Goal: Task Accomplishment & Management: Manage account settings

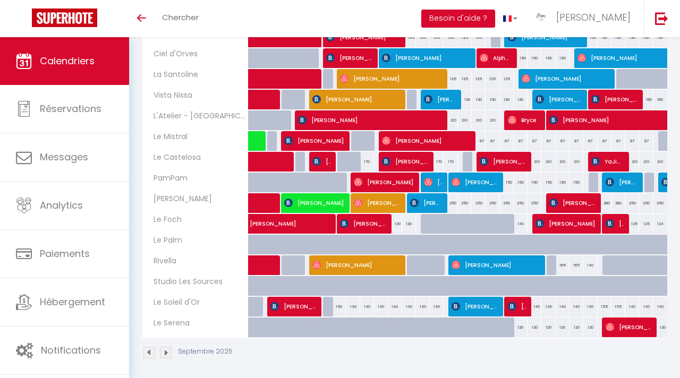
scroll to position [239, 0]
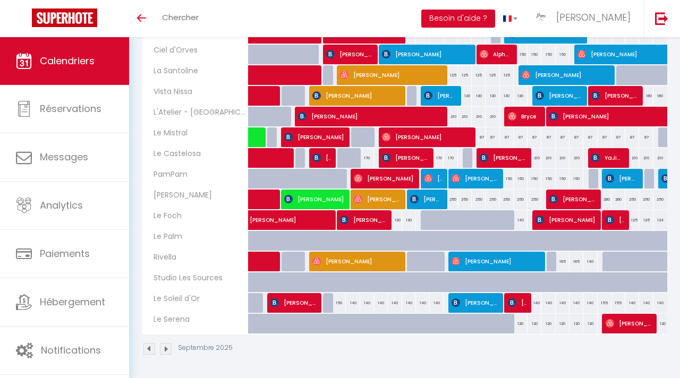
click at [354, 302] on div "140" at bounding box center [353, 303] width 14 height 20
type input "140"
type input "Lun 08 Septembre 2025"
type input "[DATE] Septembre 2025"
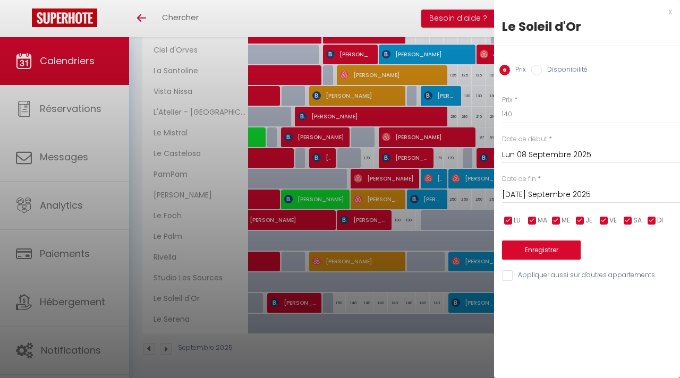
click at [671, 12] on div "x" at bounding box center [583, 11] width 178 height 13
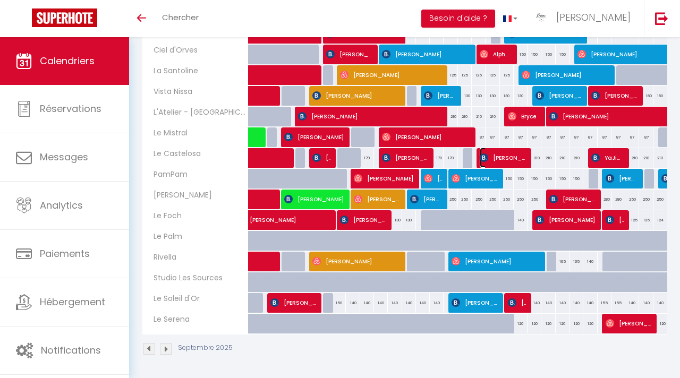
click at [504, 163] on span "[PERSON_NAME]" at bounding box center [503, 158] width 46 height 20
select select "OK"
select select "0"
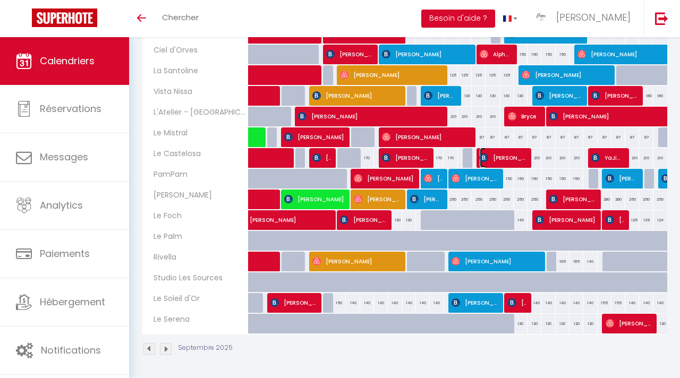
select select "1"
select select
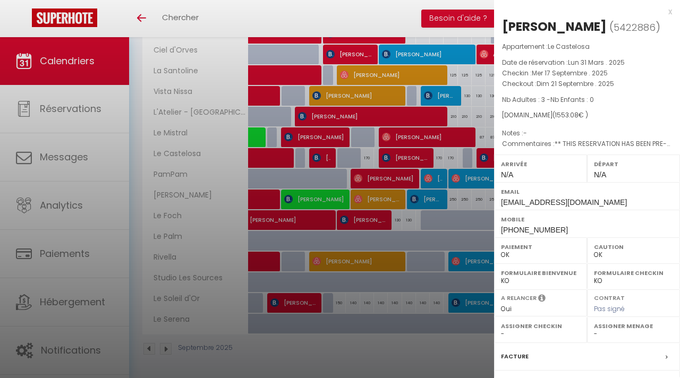
click at [376, 345] on div at bounding box center [340, 189] width 680 height 378
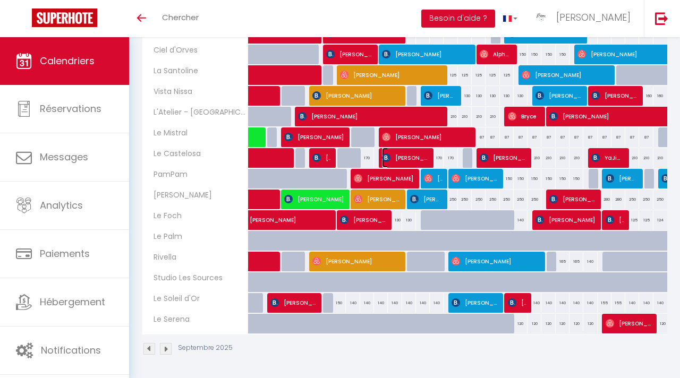
click at [406, 158] on span "[PERSON_NAME]" at bounding box center [405, 158] width 46 height 20
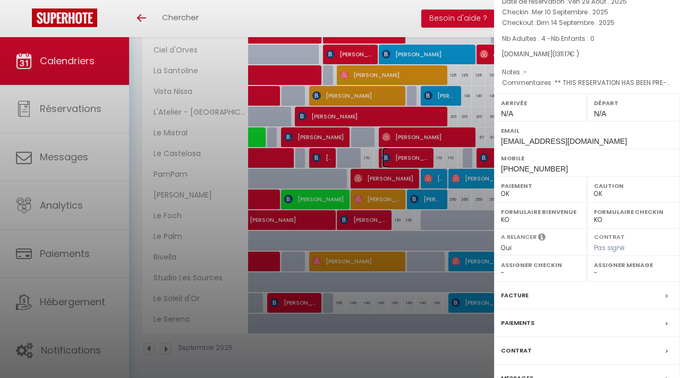
scroll to position [117, 0]
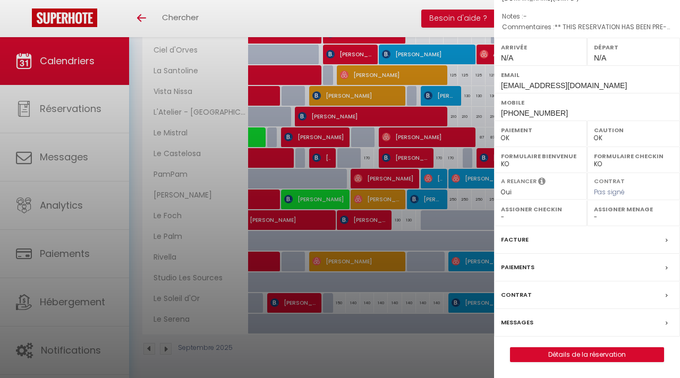
click at [524, 323] on label "Messages" at bounding box center [517, 322] width 32 height 11
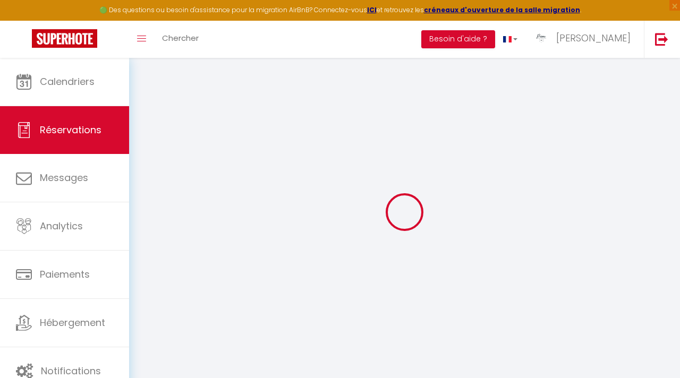
select select
checkbox input "false"
select select
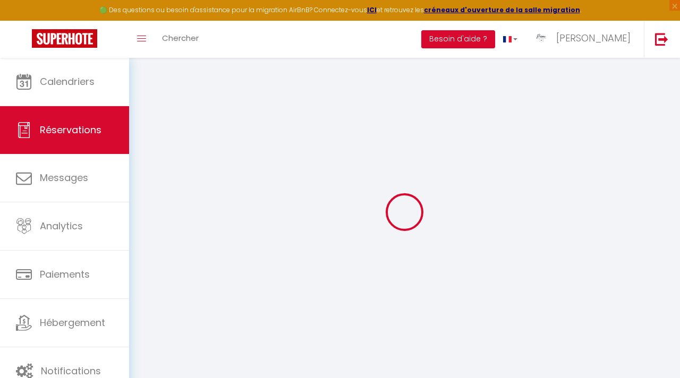
checkbox input "false"
select select
checkbox input "false"
type textarea "** THIS RESERVATION HAS BEEN PRE-PAID ** BOOKING NOTE : Payment charge is EUR 1…"
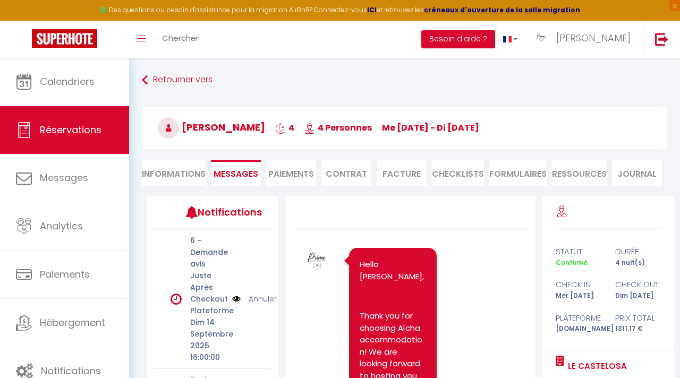
click at [363, 263] on p "Hello [PERSON_NAME]," at bounding box center [393, 271] width 66 height 24
drag, startPoint x: 360, startPoint y: 263, endPoint x: 424, endPoint y: 315, distance: 82.7
click at [424, 319] on p "Thank you for choosing Aïcha accommodation! We are looking forward to hosting y…" at bounding box center [393, 352] width 66 height 84
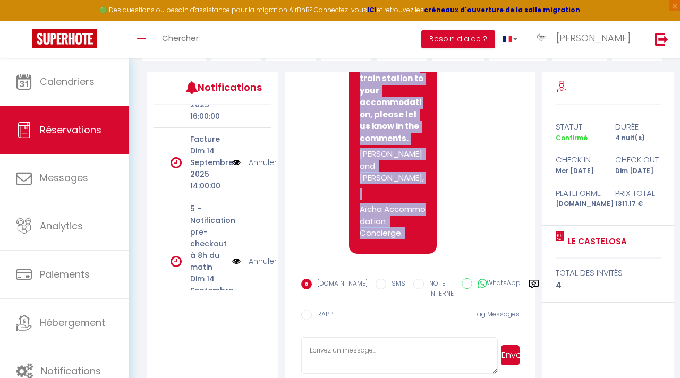
scroll to position [509, 0]
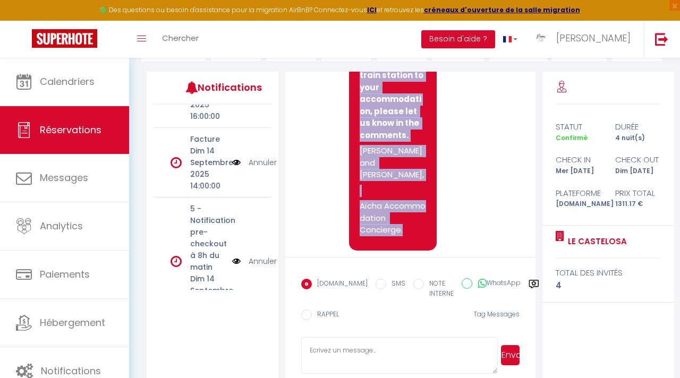
drag, startPoint x: 360, startPoint y: 143, endPoint x: 403, endPoint y: 208, distance: 78.2
copy pre "Hello [PERSON_NAME], Thank you for choosing Aïcha accommodation! We are looking…"
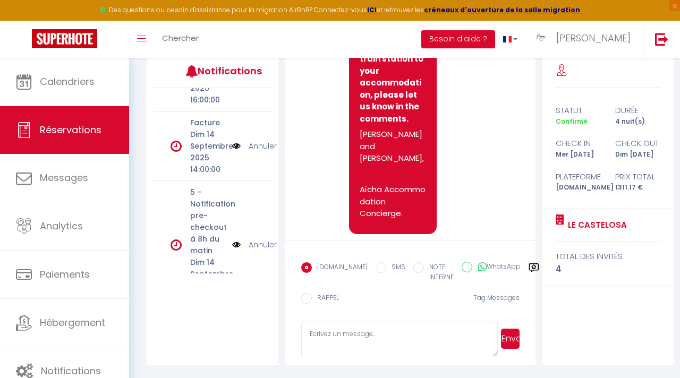
click at [349, 328] on textarea at bounding box center [399, 339] width 196 height 37
paste textarea "Hello [PERSON_NAME], Thank you for choosing Aïcha accommodation! We are looking…"
type textarea "Hello [PERSON_NAME], Thank you for choosing Aïcha accommodation! We are looking…"
click at [510, 340] on button "Envoyer" at bounding box center [510, 339] width 19 height 20
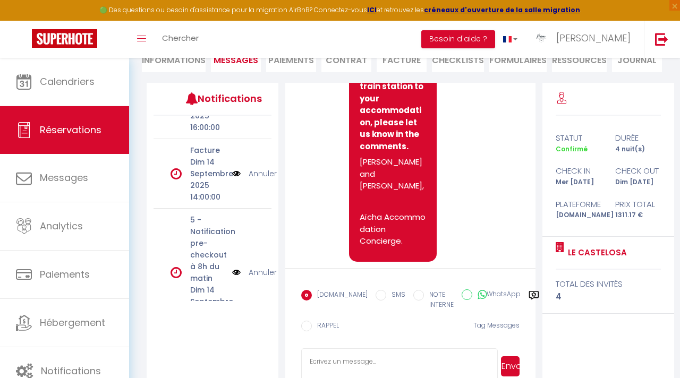
scroll to position [518, 0]
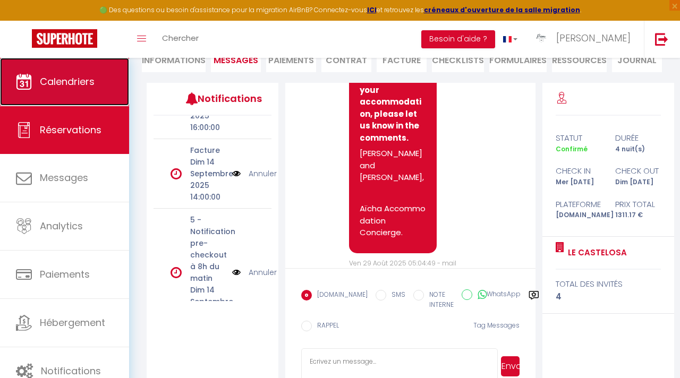
click at [74, 90] on link "Calendriers" at bounding box center [64, 82] width 129 height 48
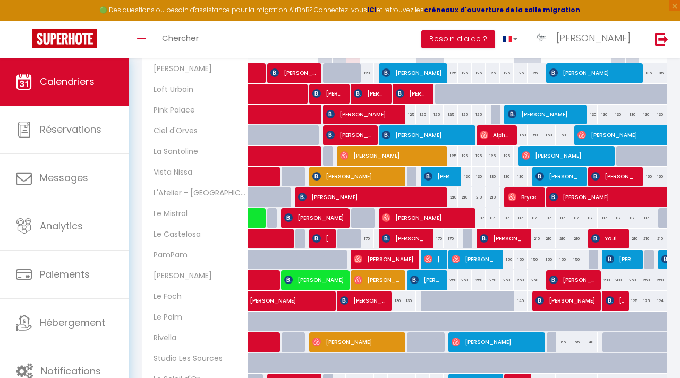
scroll to position [238, 0]
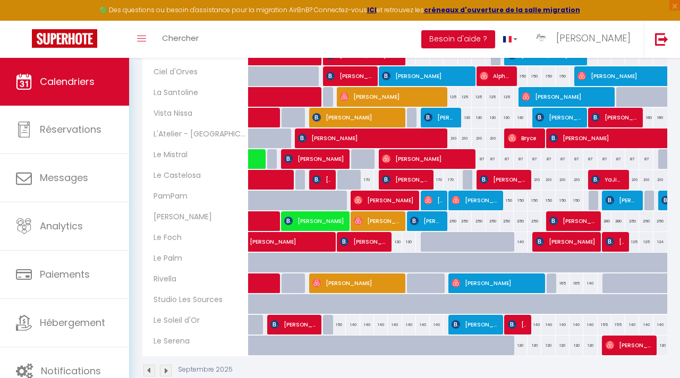
click at [339, 325] on div "150" at bounding box center [339, 325] width 14 height 20
type input "150"
type input "Dim 07 Septembre 2025"
type input "Lun 08 Septembre 2025"
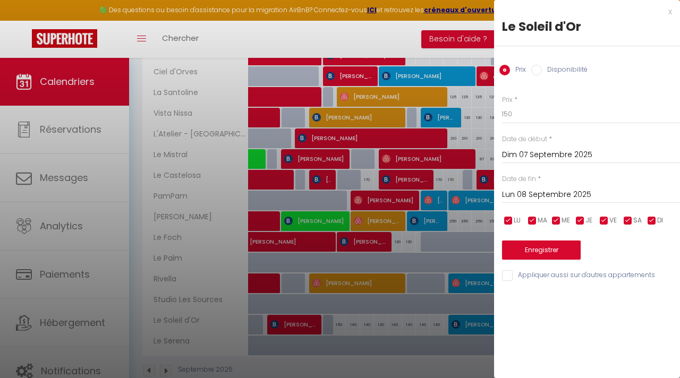
click at [670, 14] on div "x" at bounding box center [583, 11] width 178 height 13
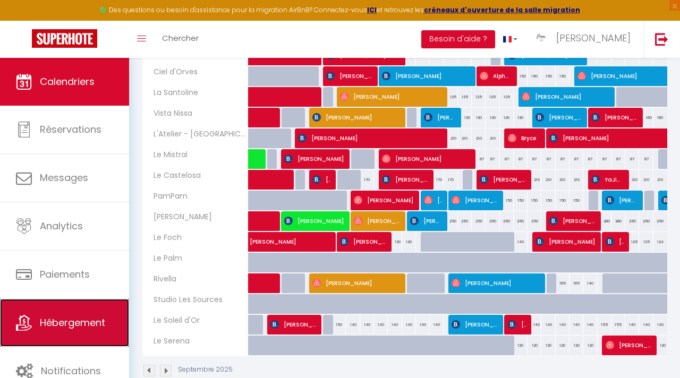
click at [104, 324] on span "Hébergement" at bounding box center [72, 322] width 65 height 13
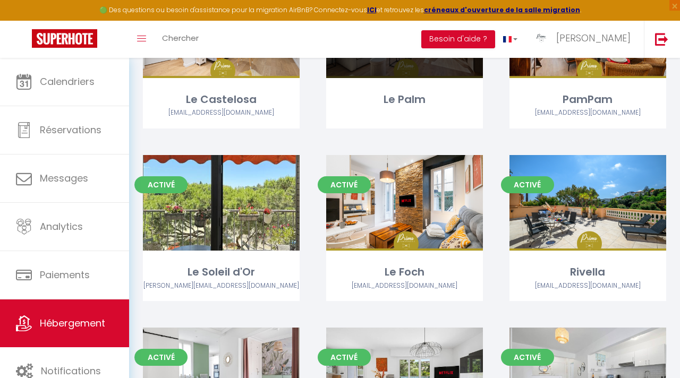
scroll to position [155, 0]
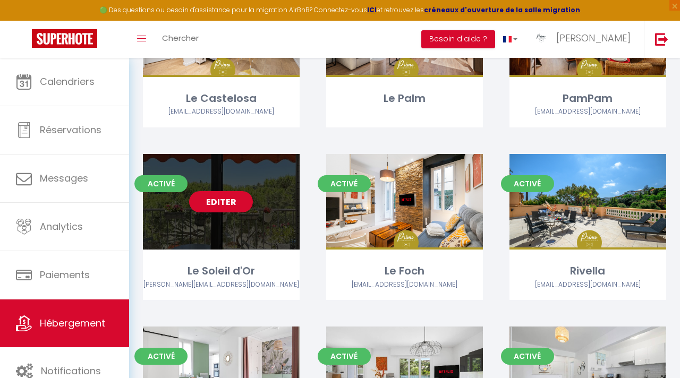
click at [235, 201] on link "Editer" at bounding box center [221, 201] width 64 height 21
click at [234, 202] on link "Editer" at bounding box center [221, 201] width 64 height 21
select select "3"
select select "2"
select select "1"
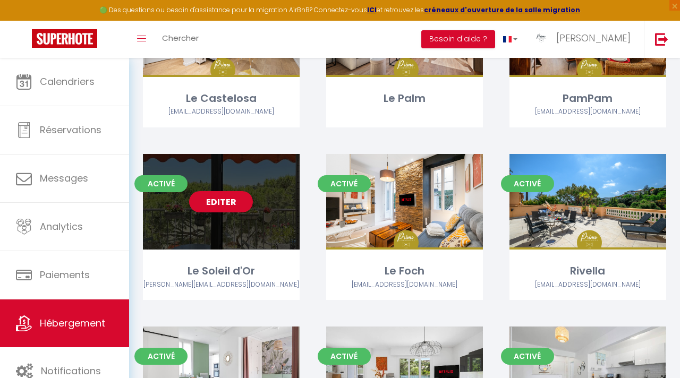
select select "1"
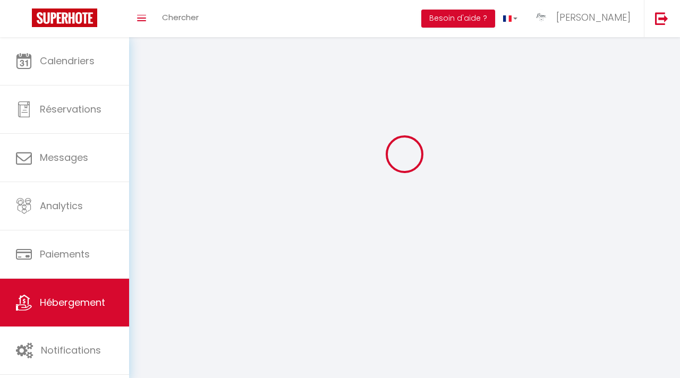
select select
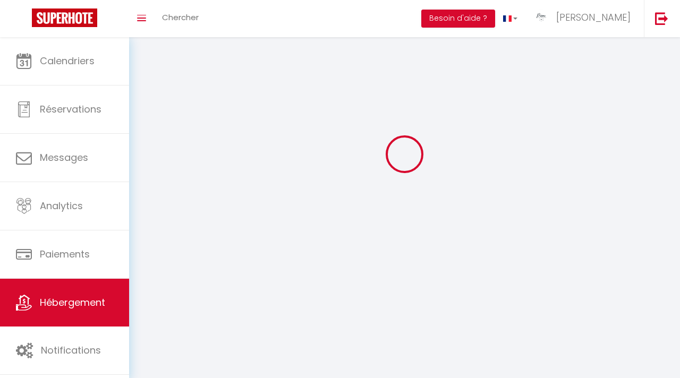
checkbox input "false"
select select
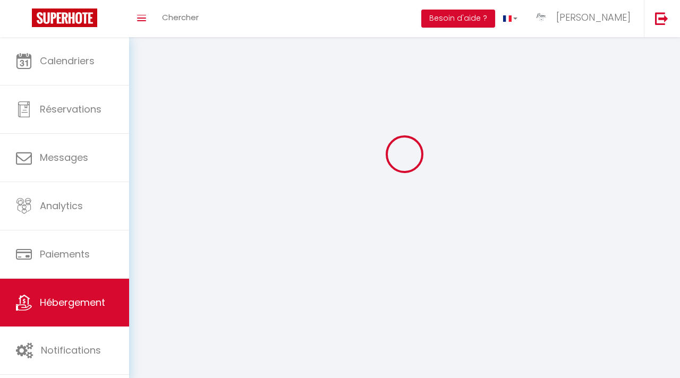
select select
select select "1"
select select
select select "28"
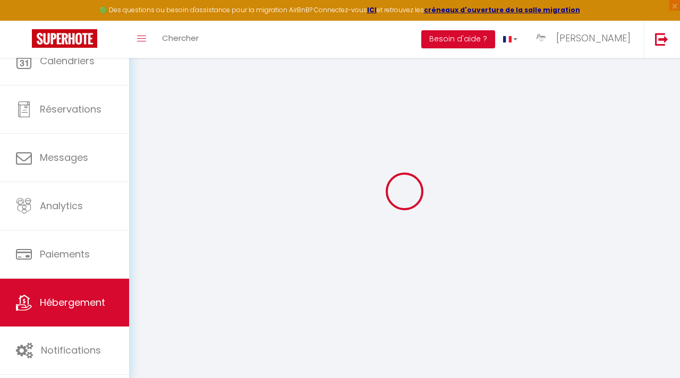
select select
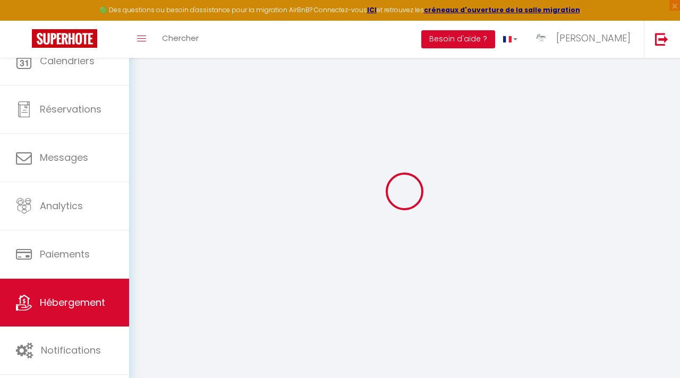
select select
checkbox input "false"
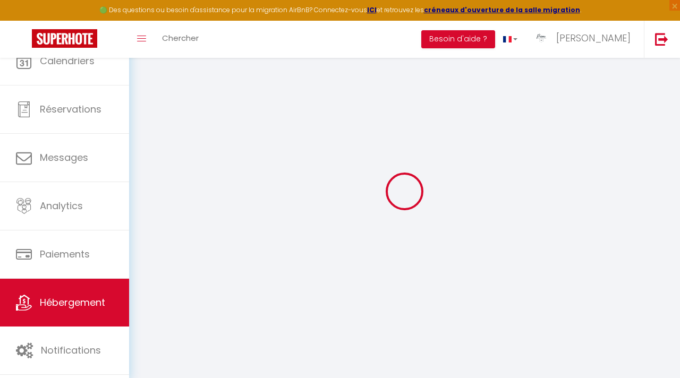
select select
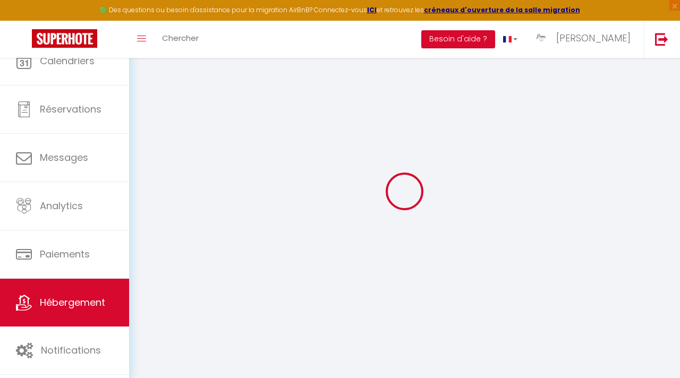
select select
checkbox input "false"
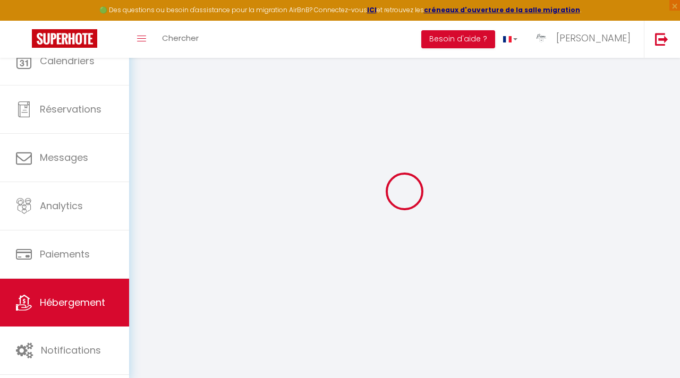
checkbox input "false"
select select
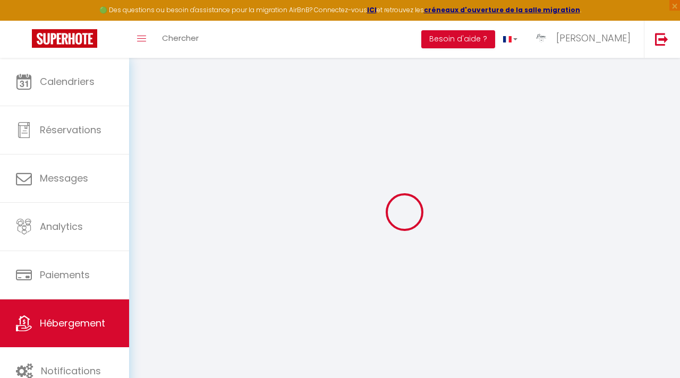
select select
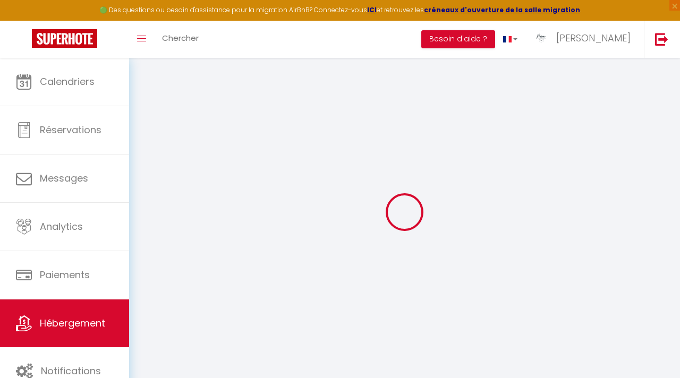
select select
checkbox input "false"
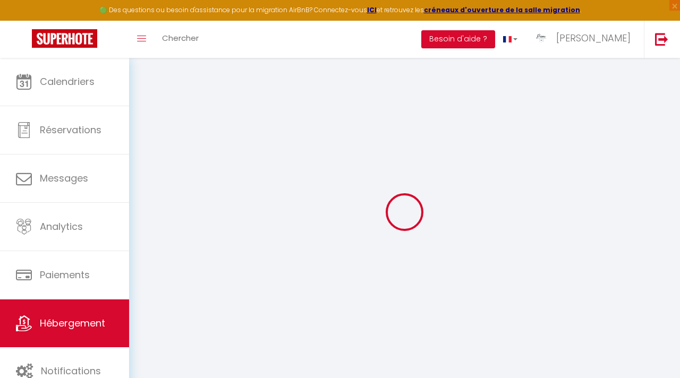
select select
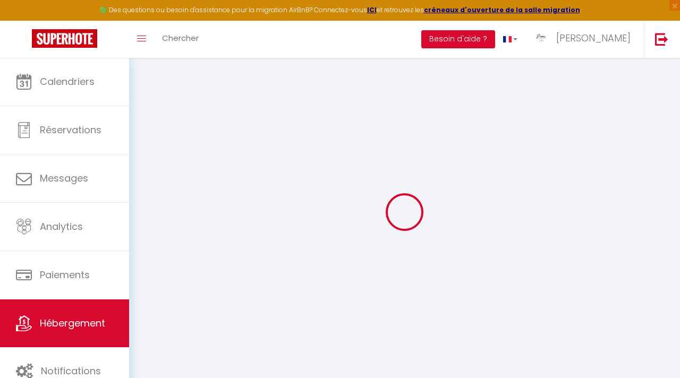
select select
checkbox input "false"
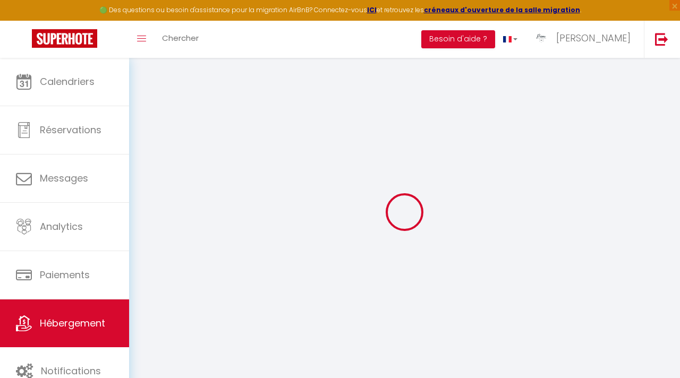
checkbox input "false"
select select
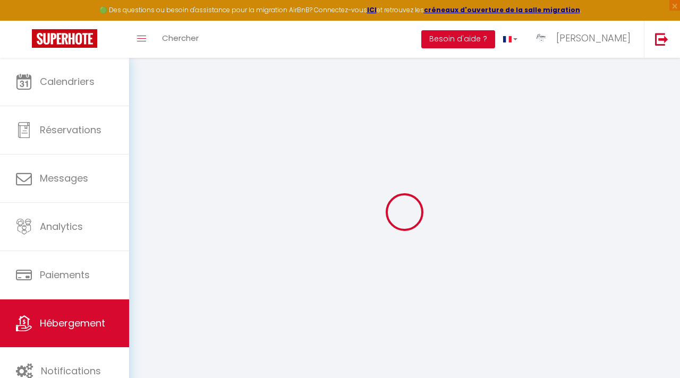
select select
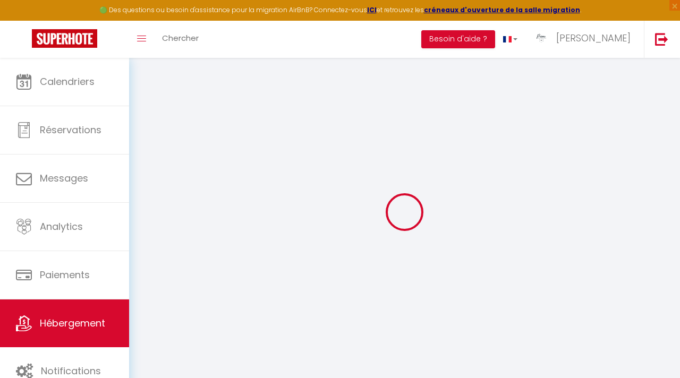
checkbox input "false"
select select
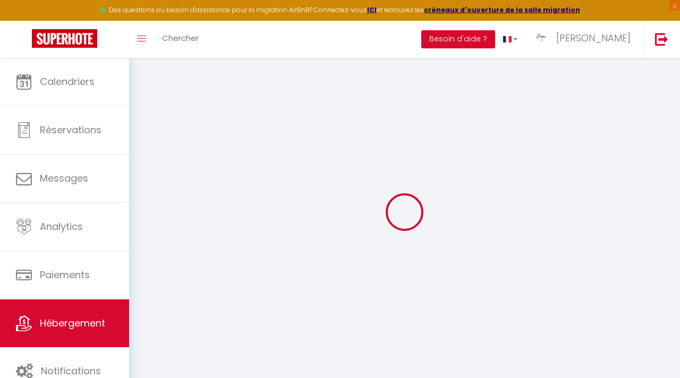
select select
type input "Le Soleil d'Or"
type input "[PERSON_NAME]"
type input "[STREET_ADDRESS]"
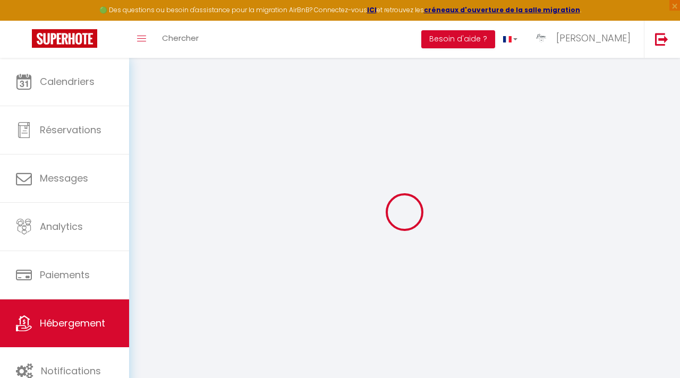
type input "06800"
type input "Cagnes sur mer"
select select "2"
type input "700"
type input "105"
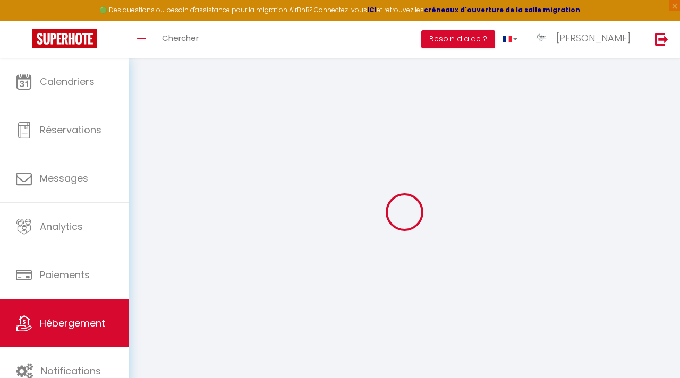
type input "6.70"
type input "6.43"
type input "500"
type input "9.89"
select select
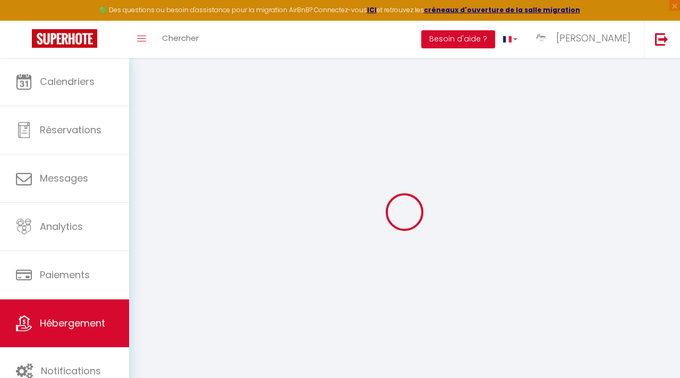
select select
type input "[STREET_ADDRESS]"
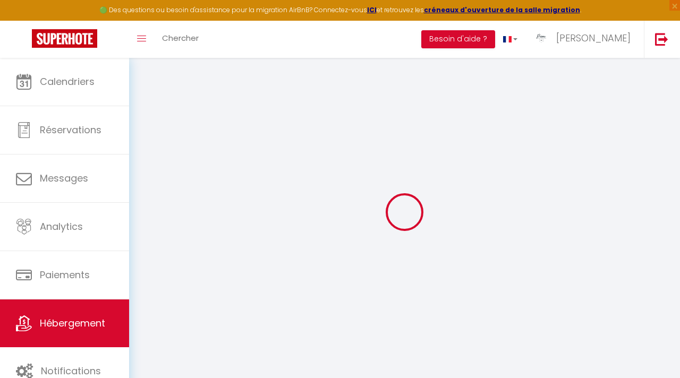
type input "06800"
type input "[GEOGRAPHIC_DATA]"
type input "[EMAIL_ADDRESS][DOMAIN_NAME]"
select select
checkbox input "true"
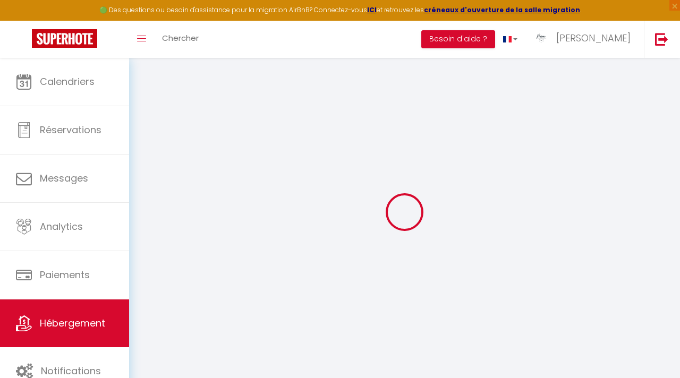
checkbox input "false"
radio input "true"
type input "0"
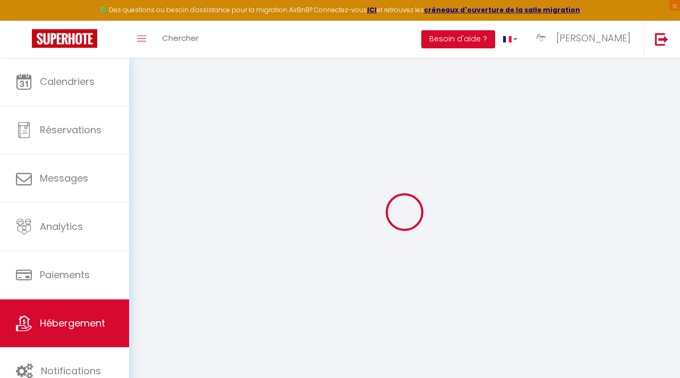
type input "0"
select select
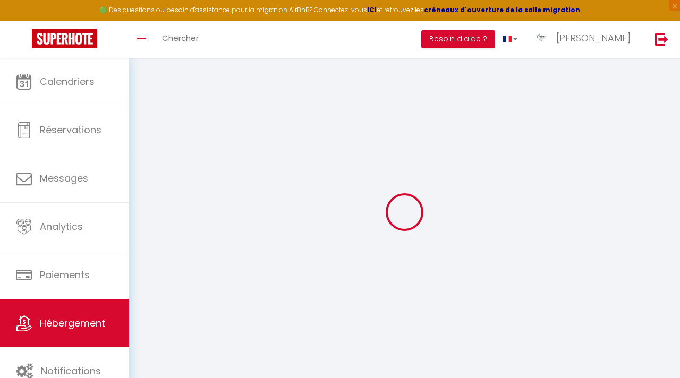
select select
checkbox input "true"
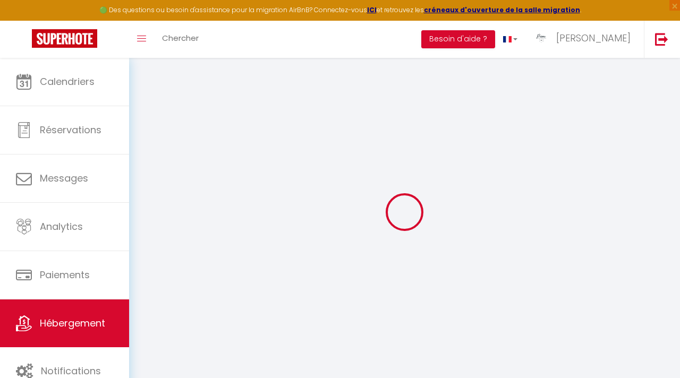
checkbox input "false"
select select
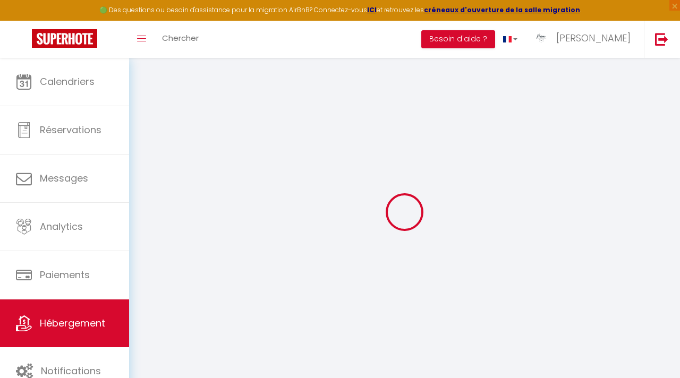
select select
checkbox input "true"
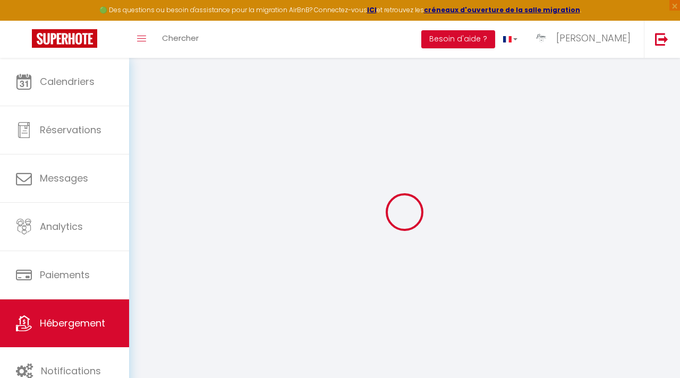
checkbox input "false"
select select
checkbox input "true"
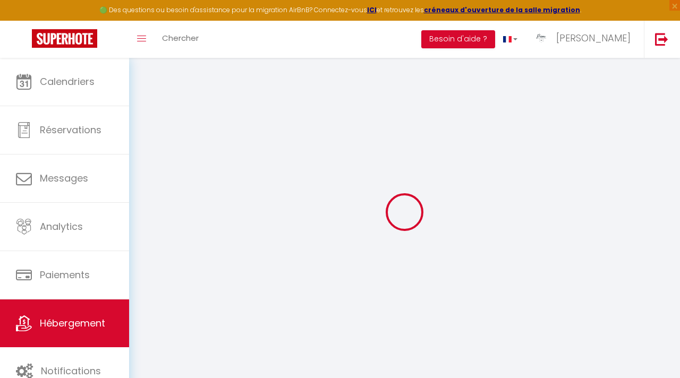
checkbox input "false"
select select "16:00"
select select
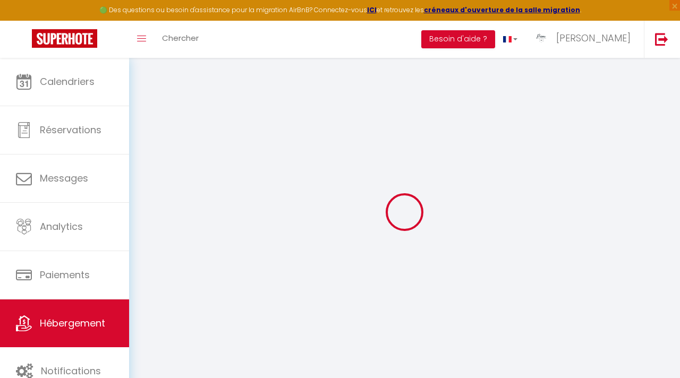
select select "11:00"
select select "30"
select select "120"
select select
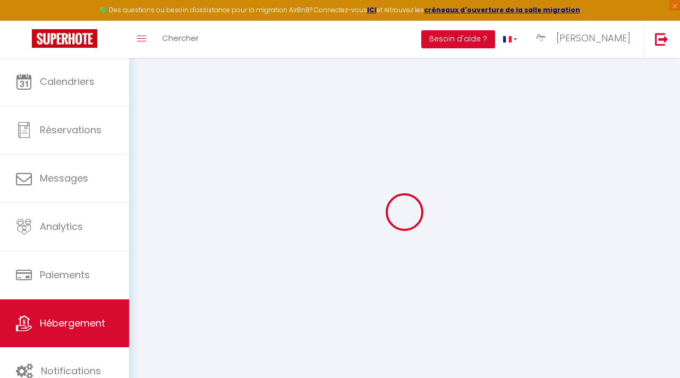
checkbox input "true"
checkbox input "false"
select select
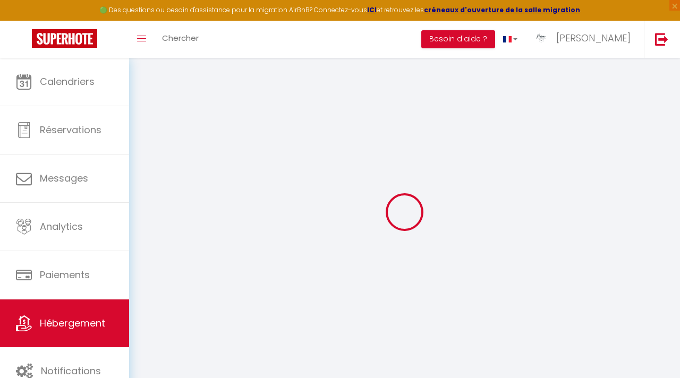
select select
checkbox input "true"
checkbox input "false"
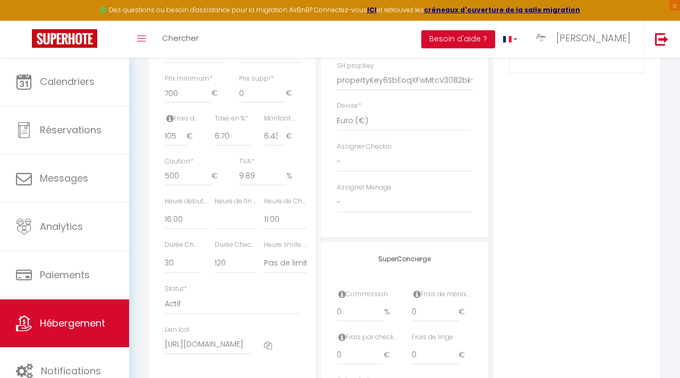
scroll to position [480, 0]
click at [244, 224] on select "00:00 00:15 00:30 00:45 01:00 01:15 01:30 01:45 02:00 02:15 02:30 02:45 03:00" at bounding box center [236, 217] width 42 height 20
select select "18:00"
select select
checkbox input "true"
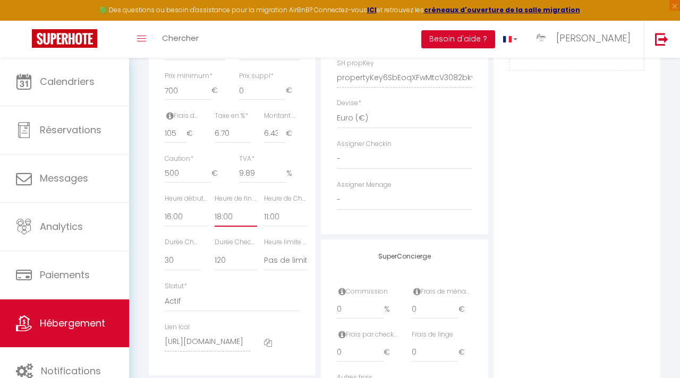
checkbox input "false"
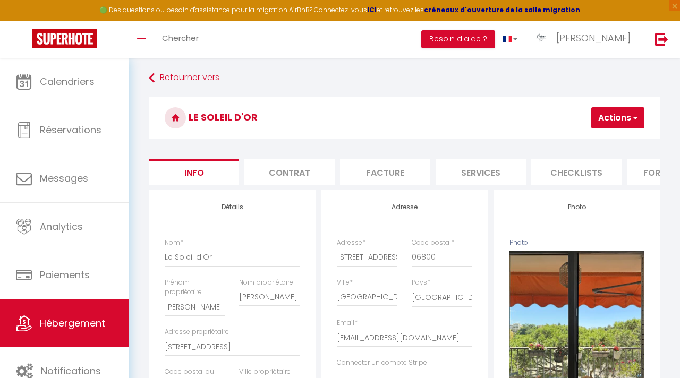
scroll to position [0, 0]
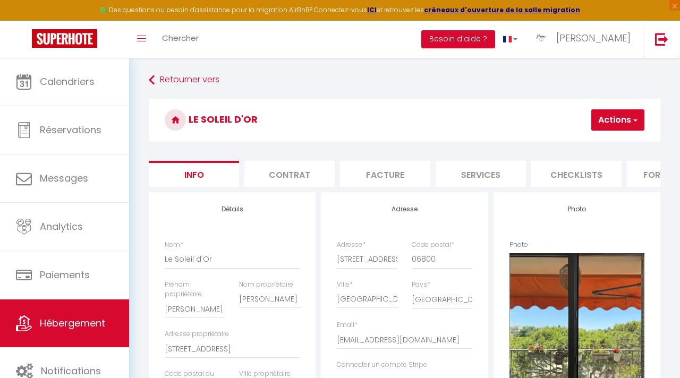
click at [609, 127] on button "Actions" at bounding box center [617, 119] width 53 height 21
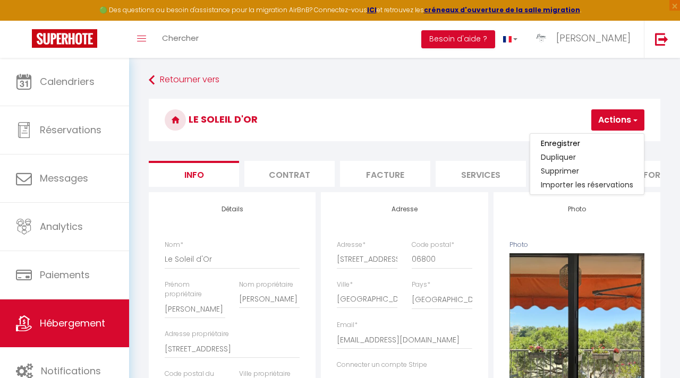
select select
checkbox input "true"
checkbox input "false"
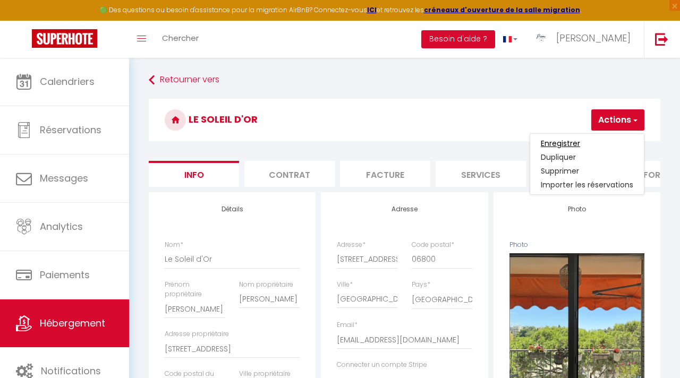
click at [575, 143] on input "Enregistrer" at bounding box center [560, 143] width 39 height 11
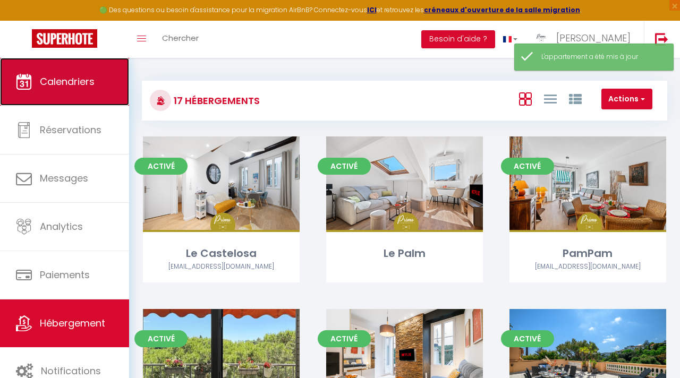
click at [50, 96] on link "Calendriers" at bounding box center [64, 82] width 129 height 48
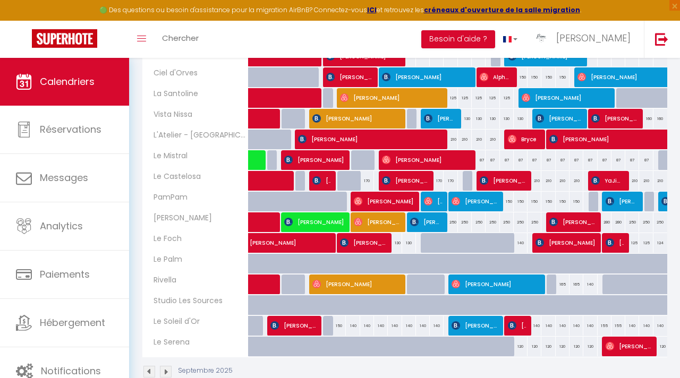
scroll to position [235, 0]
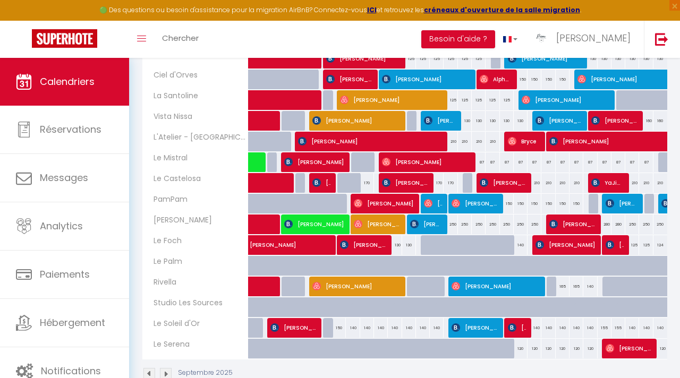
click at [338, 324] on div "150" at bounding box center [339, 328] width 14 height 20
type input "150"
type input "Dim 07 Septembre 2025"
type input "Lun 08 Septembre 2025"
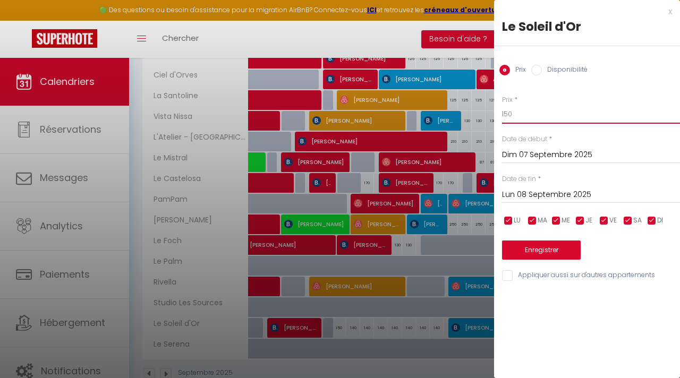
click at [532, 116] on input "150" at bounding box center [591, 114] width 178 height 19
click at [537, 75] on div "Disponibilité" at bounding box center [559, 71] width 56 height 12
click at [538, 72] on input "Disponibilité" at bounding box center [536, 70] width 11 height 11
radio input "true"
radio input "false"
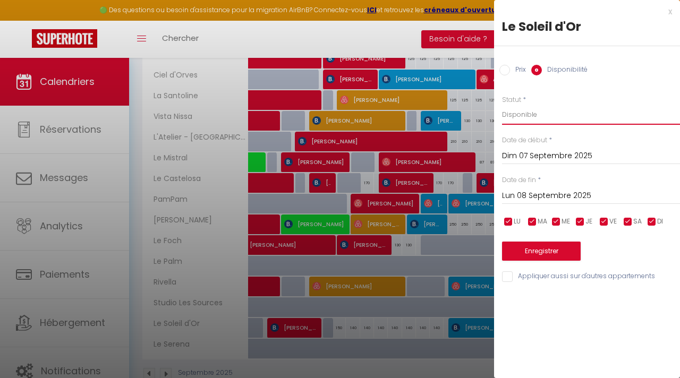
click at [531, 112] on select "Disponible Indisponible" at bounding box center [591, 115] width 178 height 20
select select "0"
click at [531, 252] on button "Enregistrer" at bounding box center [541, 251] width 79 height 19
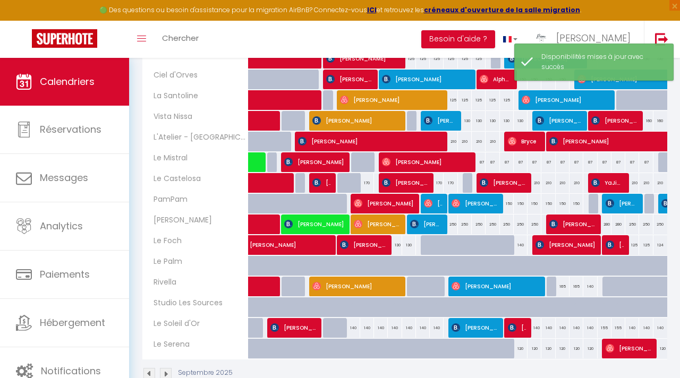
scroll to position [260, 0]
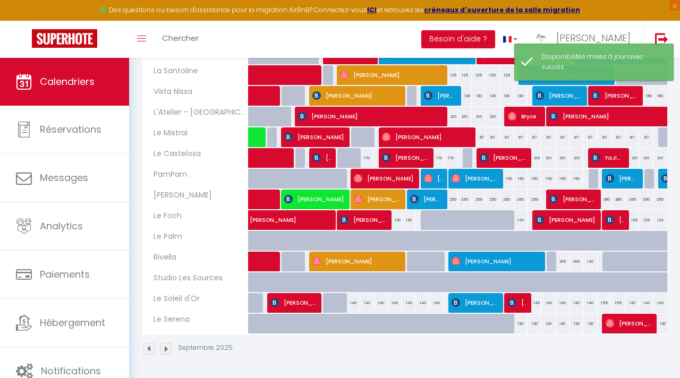
click at [352, 304] on div "140" at bounding box center [353, 303] width 14 height 20
select select "1"
type input "Lun 08 Septembre 2025"
type input "[DATE] Septembre 2025"
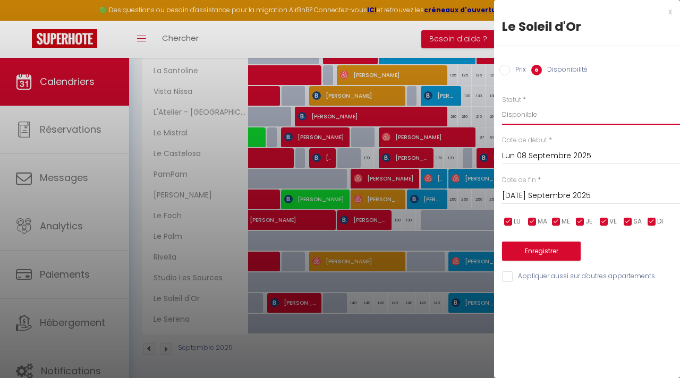
click at [522, 119] on select "Disponible Indisponible" at bounding box center [591, 115] width 178 height 20
select select "0"
click at [526, 254] on button "Enregistrer" at bounding box center [541, 251] width 79 height 19
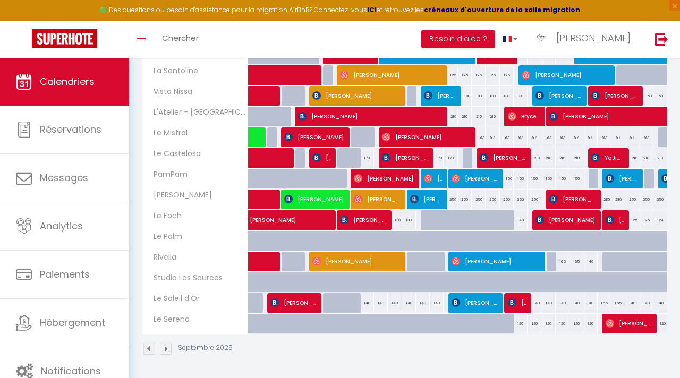
scroll to position [259, 0]
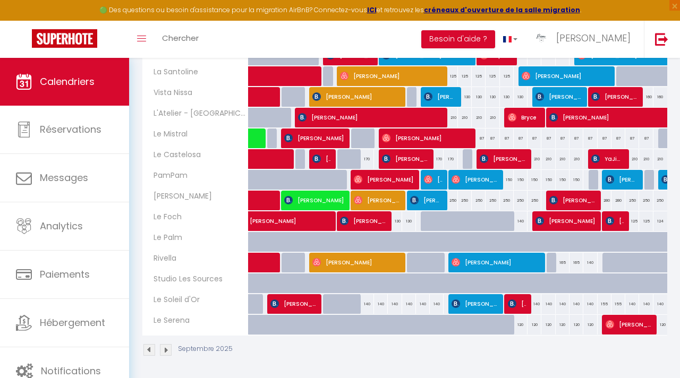
click at [519, 322] on div "120" at bounding box center [521, 325] width 14 height 20
select select "1"
type input "[PERSON_NAME] 20 Septembre 2025"
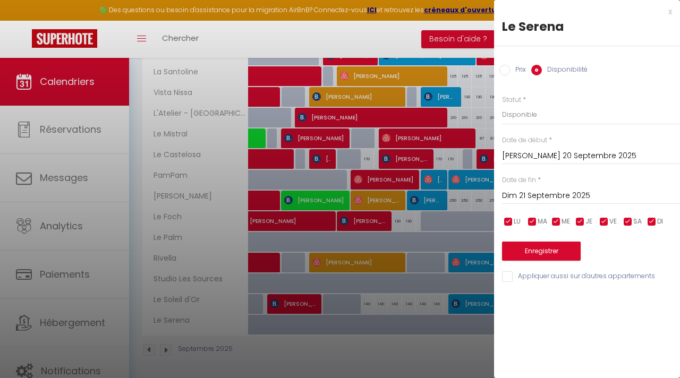
click at [668, 11] on div "x" at bounding box center [583, 11] width 178 height 13
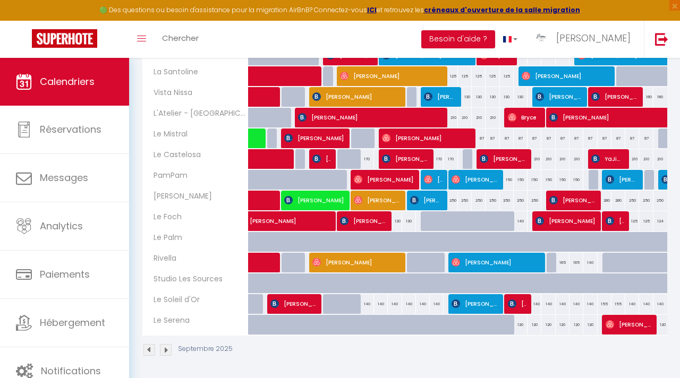
click at [504, 326] on div at bounding box center [511, 331] width 14 height 20
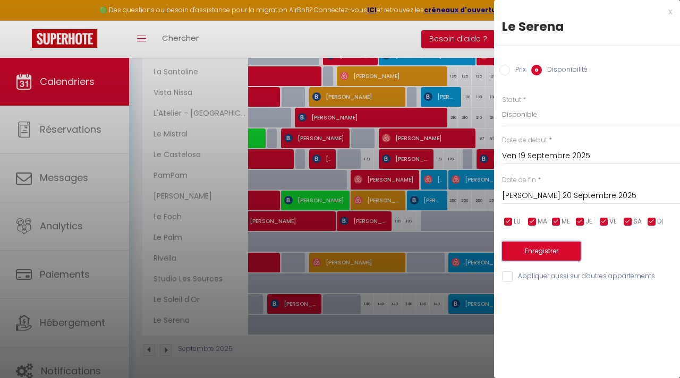
click at [539, 245] on button "Enregistrer" at bounding box center [541, 251] width 79 height 19
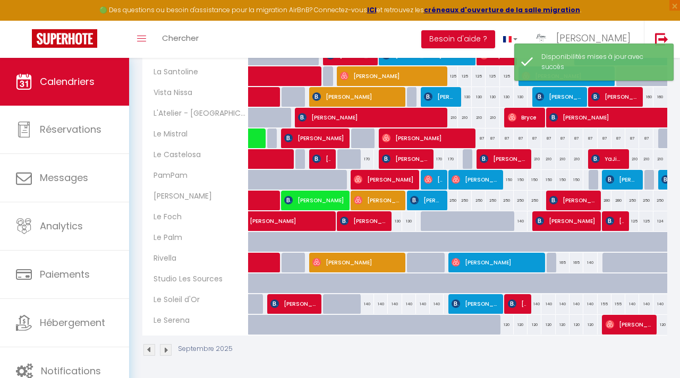
scroll to position [260, 0]
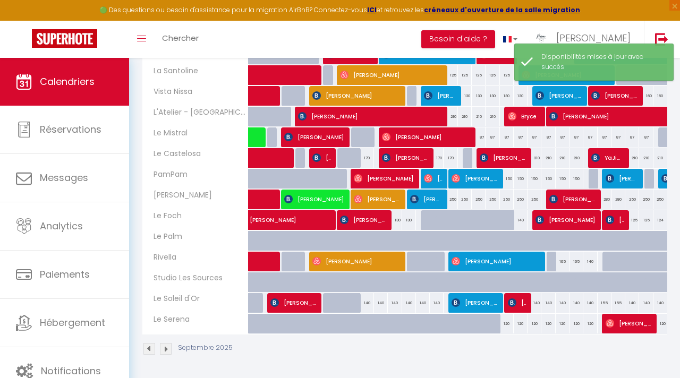
click at [503, 326] on div "120" at bounding box center [507, 324] width 14 height 20
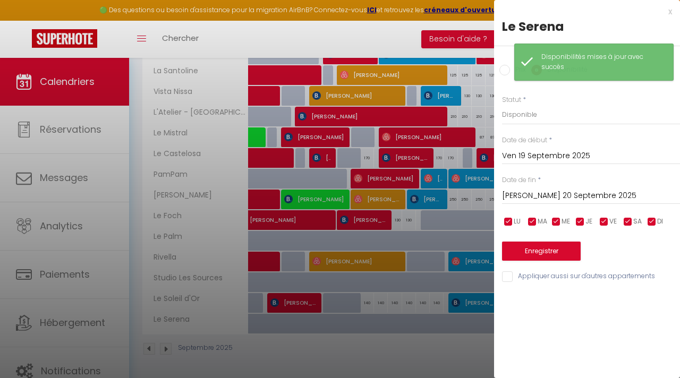
click at [457, 341] on div at bounding box center [340, 189] width 680 height 378
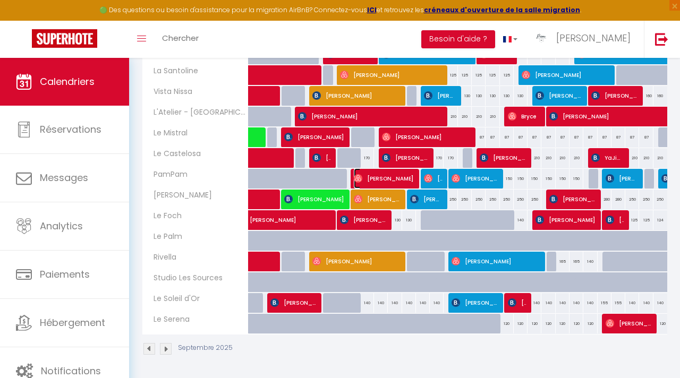
click at [392, 178] on span "[PERSON_NAME]" at bounding box center [384, 178] width 60 height 20
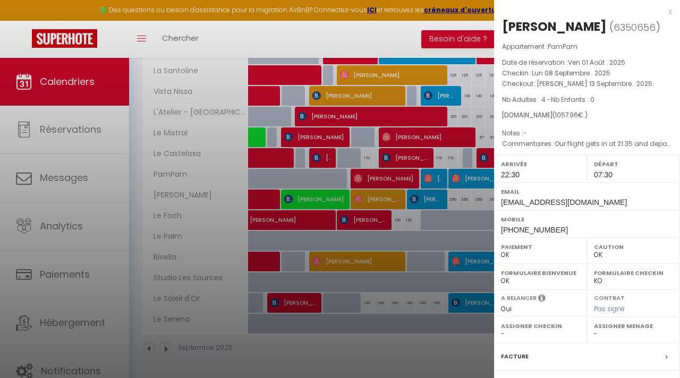
click at [393, 360] on div at bounding box center [340, 189] width 680 height 378
